Goal: Task Accomplishment & Management: Complete application form

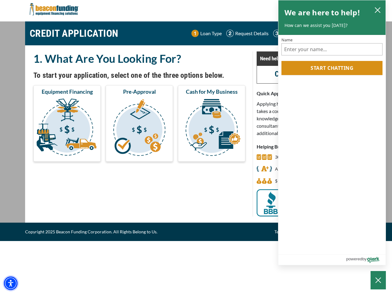
click at [11, 283] on img "Accessibility Menu" at bounding box center [10, 282] width 13 height 13
click at [67, 128] on body "Skip to main content Enable accessibility for low vision Open the accessibility…" at bounding box center [196, 147] width 392 height 294
click at [139, 128] on body "Skip to main content Enable accessibility for low vision Open the accessibility…" at bounding box center [196, 147] width 392 height 294
click at [211, 128] on body "Skip to main content Enable accessibility for low vision Open the accessibility…" at bounding box center [196, 147] width 392 height 294
click at [377, 10] on body "Skip to main content Enable accessibility for low vision Open the accessibility…" at bounding box center [196, 147] width 392 height 294
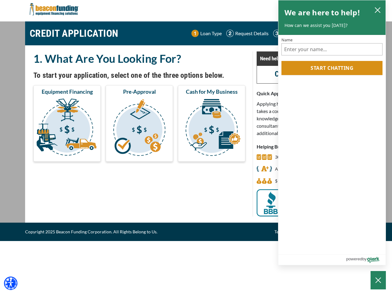
click at [332, 68] on body "Skip to main content Enable accessibility for low vision Open the accessibility…" at bounding box center [196, 147] width 392 height 294
click at [378, 280] on body "Skip to main content Enable accessibility for low vision Open the accessibility…" at bounding box center [196, 147] width 392 height 294
